Goal: Information Seeking & Learning: Learn about a topic

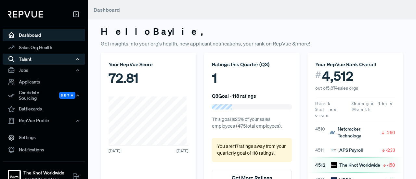
click at [36, 60] on div "Talent" at bounding box center [44, 59] width 83 height 11
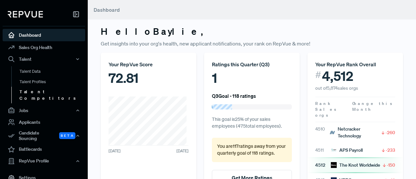
click at [42, 94] on link "Talent Competitors" at bounding box center [52, 95] width 83 height 17
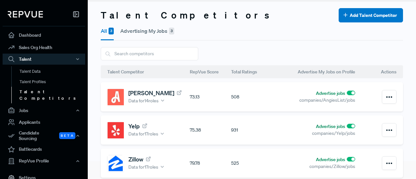
scroll to position [16, 0]
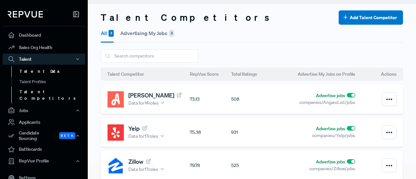
click at [39, 73] on link "Talent Data" at bounding box center [52, 71] width 83 height 10
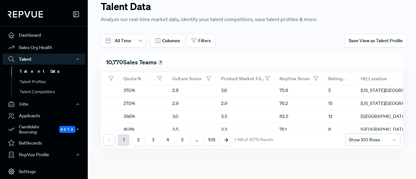
scroll to position [0, 534]
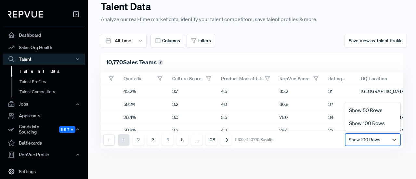
click at [360, 138] on div at bounding box center [367, 139] width 36 height 9
click at [375, 109] on div "Show 50 Rows" at bounding box center [372, 110] width 55 height 13
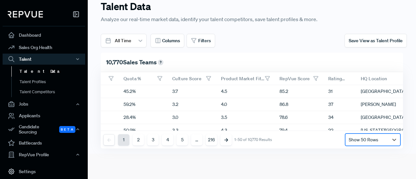
scroll to position [0, 0]
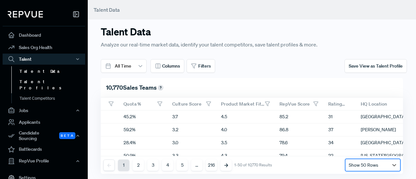
click at [44, 85] on link "Talent Profiles" at bounding box center [52, 85] width 83 height 17
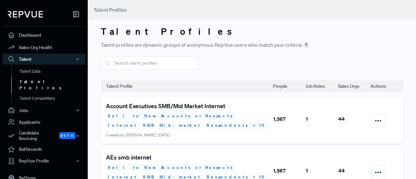
click at [205, 108] on h5 "Account Executives SMB/Mid Market Internet" at bounding box center [189, 106] width 167 height 7
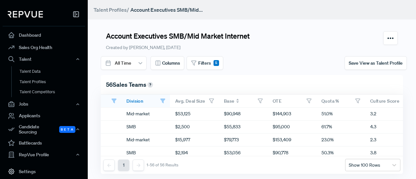
scroll to position [0, 340]
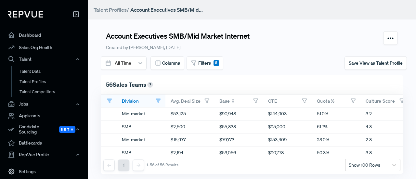
click at [233, 101] on span at bounding box center [233, 101] width 3 height 4
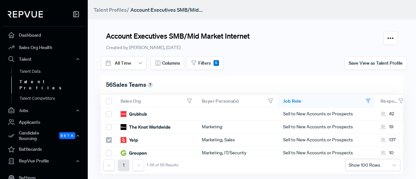
click at [23, 84] on link "Talent Profiles" at bounding box center [52, 85] width 83 height 17
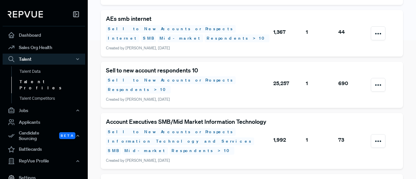
click at [173, 118] on h5 "Account Executives SMB/Mid Market Information Technology" at bounding box center [189, 121] width 167 height 7
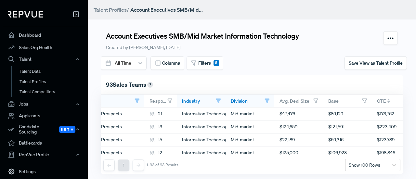
scroll to position [0, 233]
click at [339, 100] on icon at bounding box center [340, 100] width 3 height 2
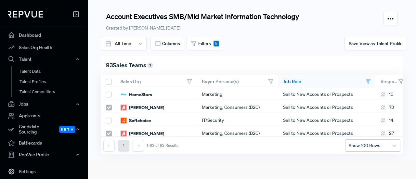
scroll to position [0, 0]
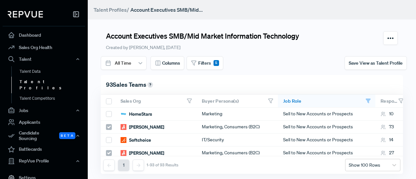
click at [39, 80] on link "Talent Profiles" at bounding box center [52, 85] width 83 height 17
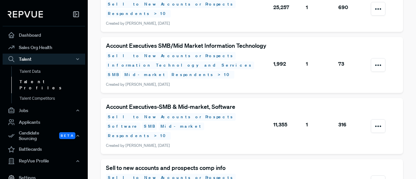
scroll to position [215, 0]
click at [135, 103] on h5 "Account Executives-SMB & Mid-market, Software" at bounding box center [189, 106] width 167 height 7
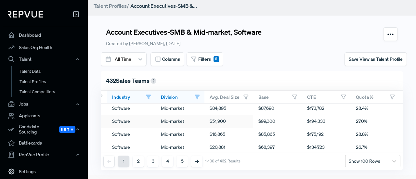
scroll to position [2, 304]
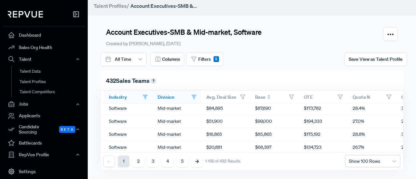
click at [269, 95] on icon at bounding box center [269, 96] width 3 height 2
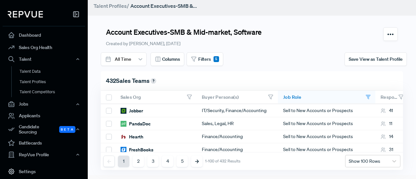
scroll to position [0, 0]
